Goal: Transaction & Acquisition: Purchase product/service

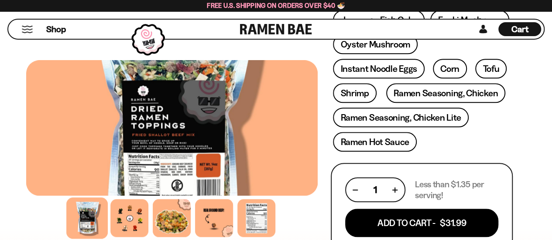
scroll to position [393, 0]
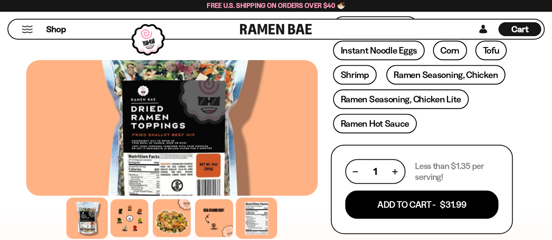
click at [269, 220] on div at bounding box center [256, 218] width 41 height 41
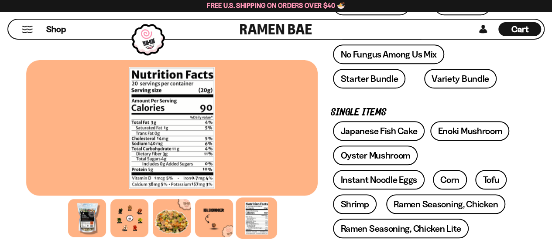
scroll to position [218, 0]
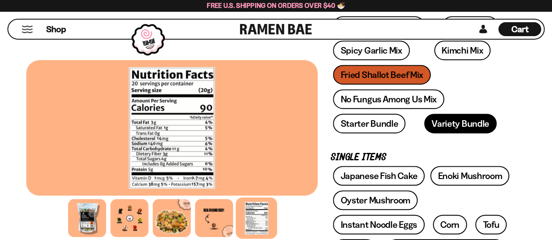
click at [460, 126] on link "Variety Bundle" at bounding box center [460, 124] width 72 height 20
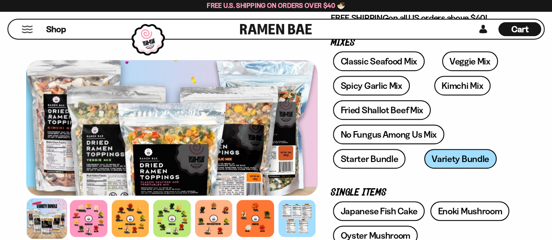
scroll to position [131, 0]
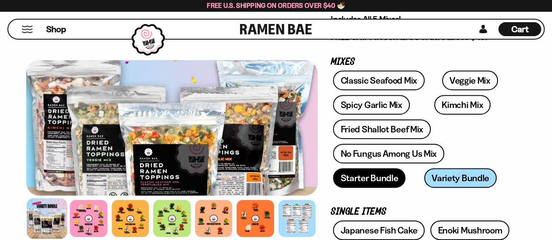
click at [375, 184] on link "Starter Bundle" at bounding box center [369, 178] width 72 height 20
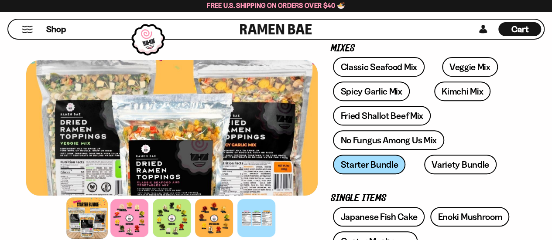
scroll to position [131, 0]
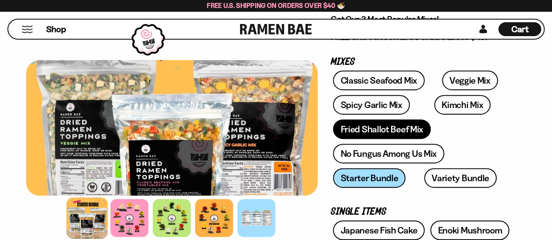
drag, startPoint x: 401, startPoint y: 130, endPoint x: 405, endPoint y: 129, distance: 4.5
click at [401, 130] on link "Fried Shallot Beef Mix" at bounding box center [381, 130] width 97 height 20
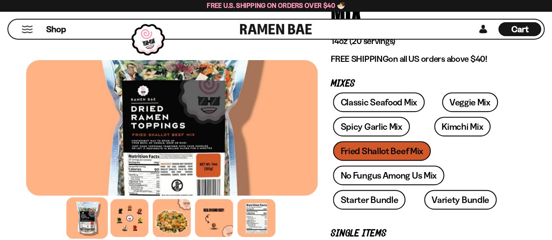
scroll to position [218, 0]
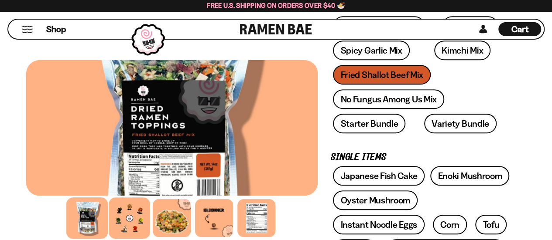
click at [124, 220] on div at bounding box center [129, 218] width 41 height 41
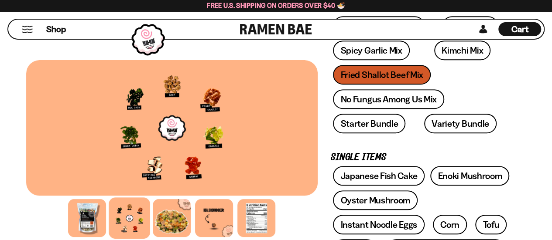
click at [141, 137] on div at bounding box center [172, 128] width 292 height 136
